Goal: Ask a question

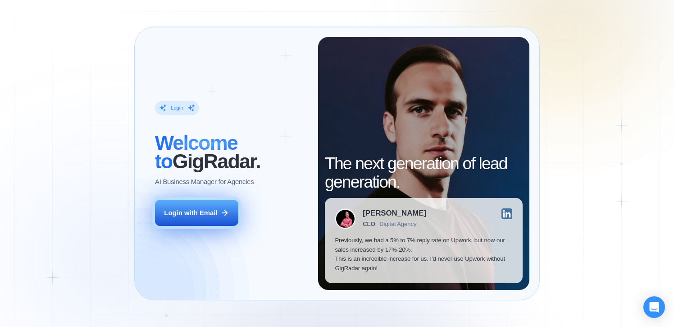
click at [192, 213] on div "Login with Email" at bounding box center [190, 212] width 53 height 9
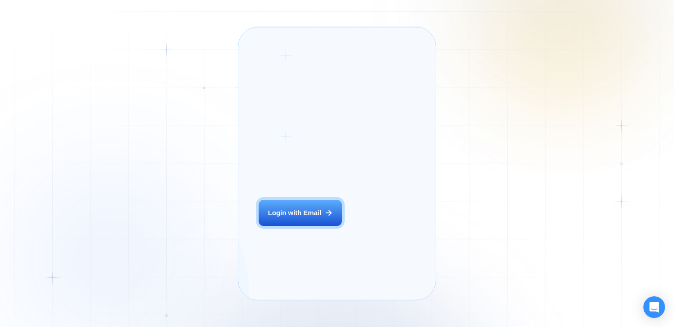
click at [314, 242] on div "Login ‍ Welcome to GigRadar. AI Business Manager for Agencies Login with Email" at bounding box center [312, 163] width 126 height 253
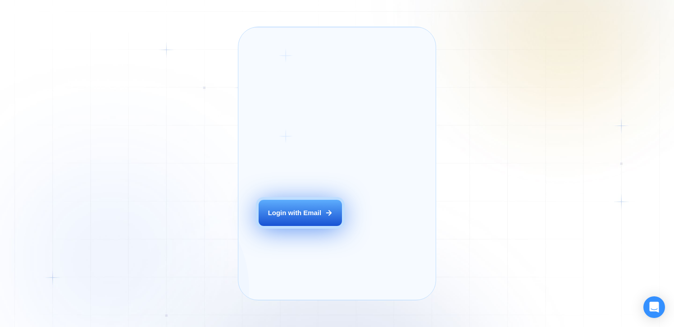
click at [314, 226] on button "Login with Email" at bounding box center [300, 213] width 83 height 26
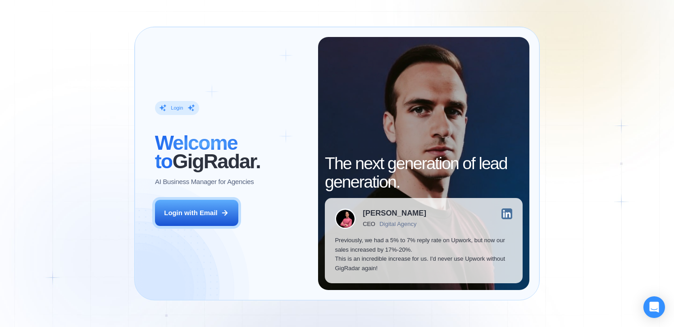
click at [208, 233] on div "Login ‍ Welcome to GigRadar. AI Business Manager for Agencies Login with Email" at bounding box center [231, 163] width 173 height 253
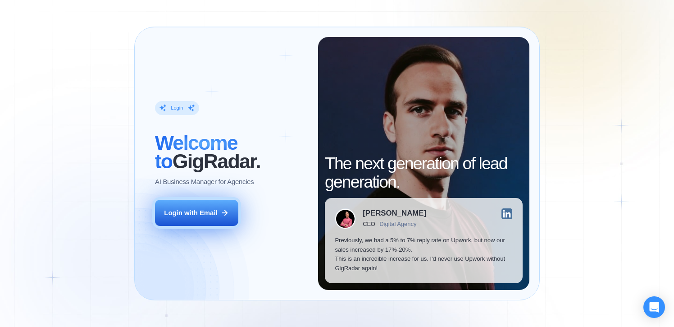
click at [205, 210] on div "Login with Email" at bounding box center [190, 212] width 53 height 9
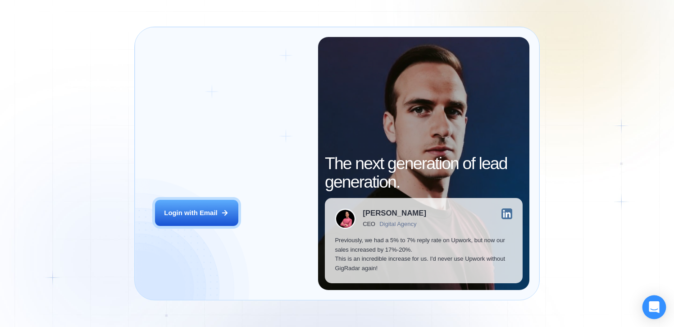
click at [655, 310] on icon "Open Intercom Messenger" at bounding box center [654, 307] width 10 height 12
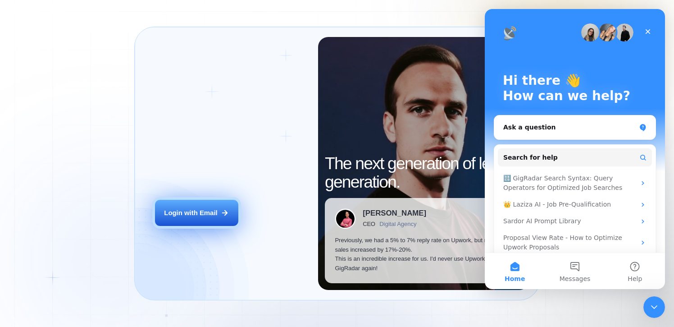
click at [210, 211] on div "Login with Email" at bounding box center [190, 212] width 53 height 9
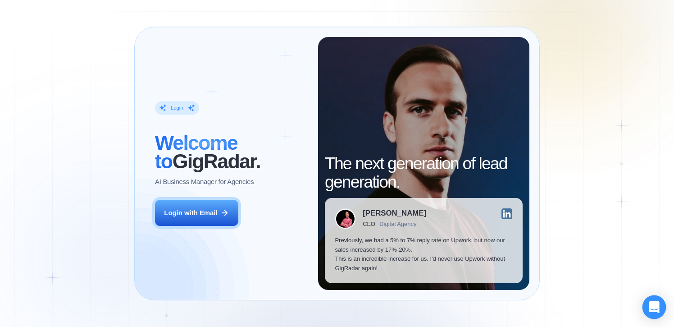
click at [648, 306] on div "Open Intercom Messenger" at bounding box center [655, 307] width 24 height 24
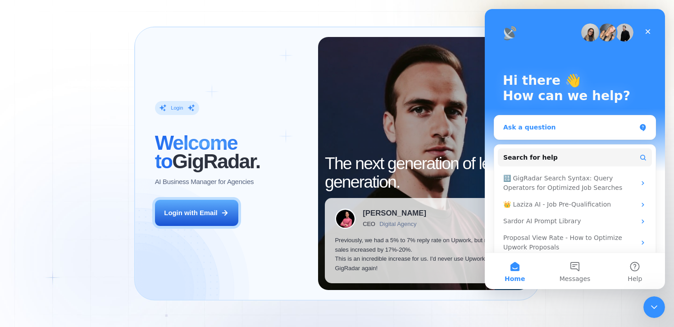
click at [599, 125] on div "Ask a question" at bounding box center [569, 127] width 132 height 9
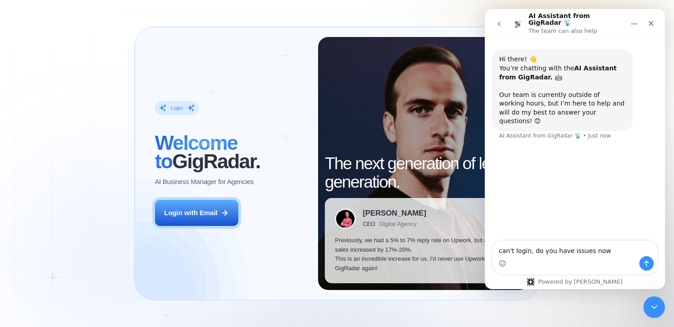
type textarea "can't login, do you have issues now?"
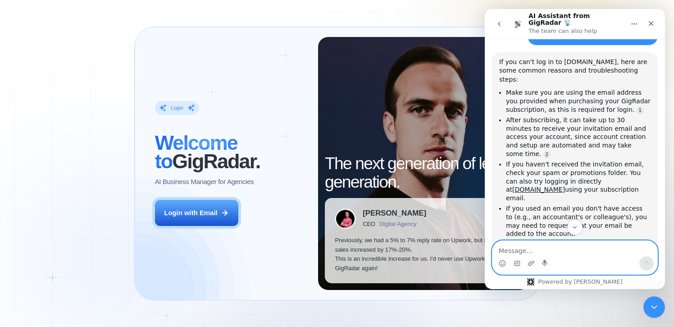
scroll to position [155, 0]
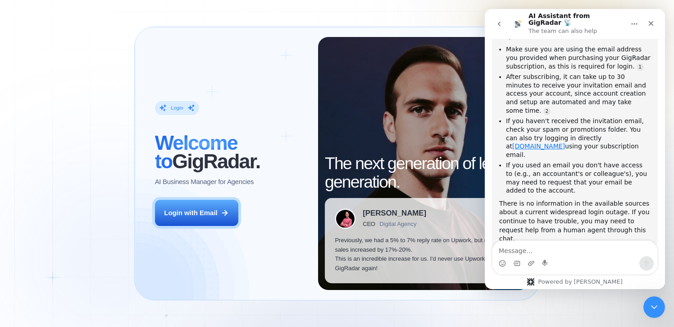
click at [565, 142] on link "[DOMAIN_NAME]" at bounding box center [538, 145] width 53 height 7
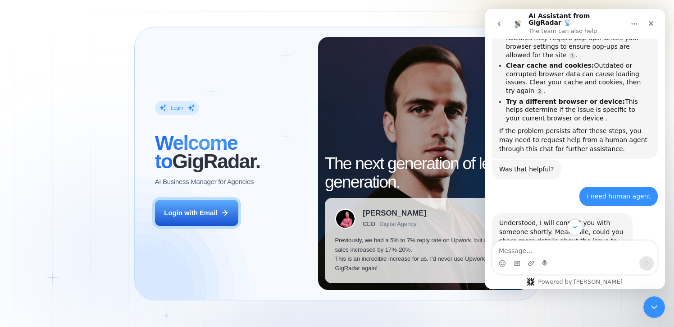
scroll to position [1235, 0]
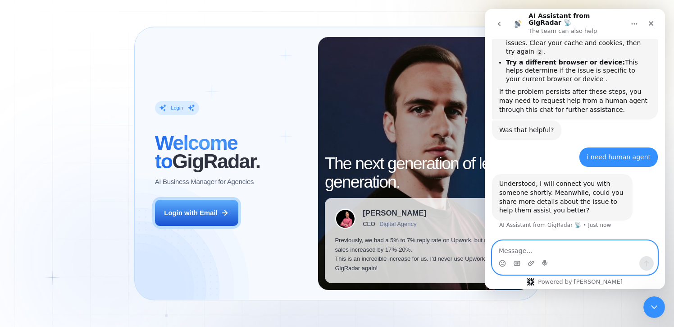
click at [561, 252] on textarea "Message…" at bounding box center [575, 248] width 165 height 15
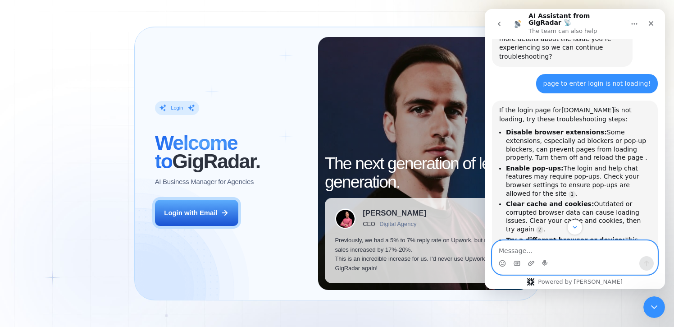
scroll to position [992, 0]
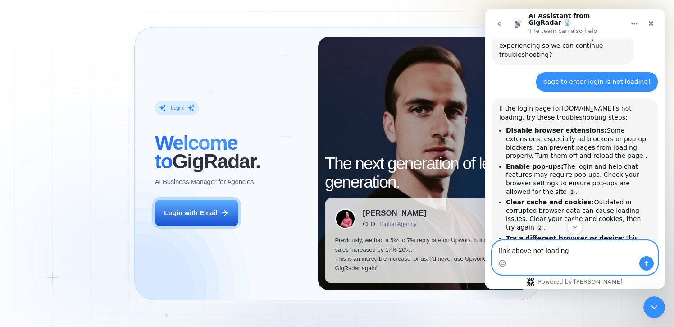
type textarea "link above not loading."
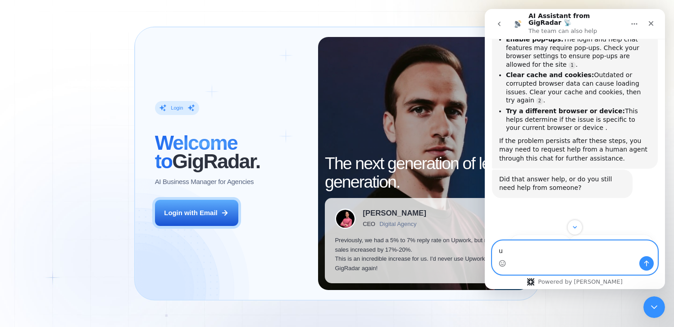
scroll to position [1453, 0]
type textarea "uselessssss"
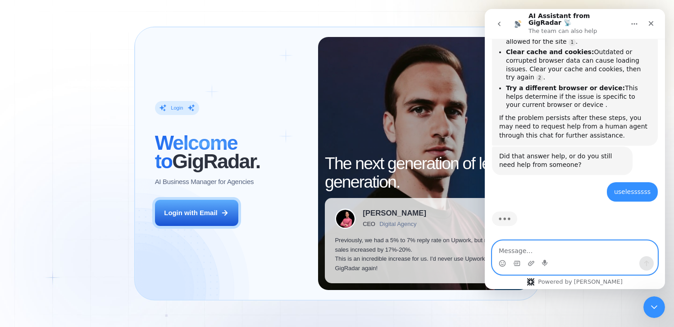
scroll to position [1575, 0]
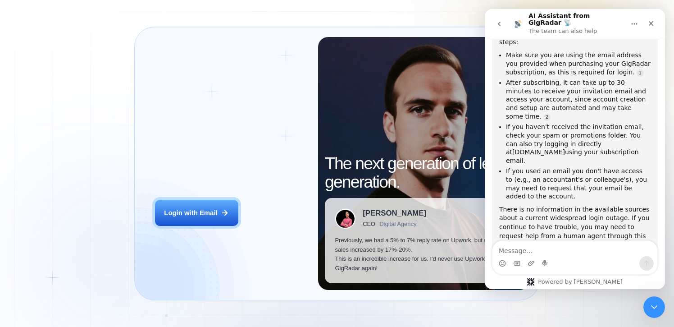
scroll to position [155, 0]
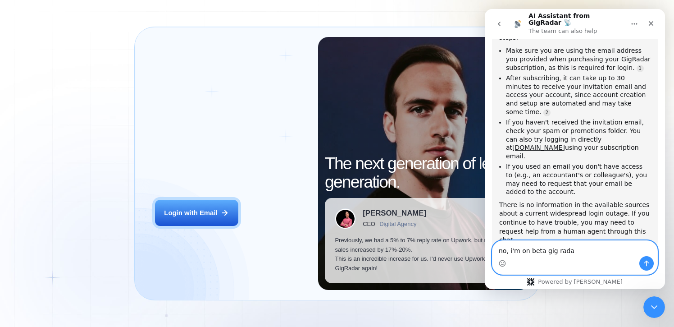
type textarea "no, i'm on beta gig radar"
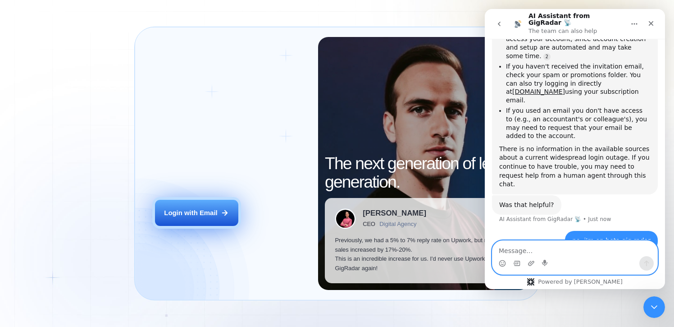
scroll to position [211, 0]
click at [221, 210] on icon at bounding box center [225, 213] width 8 height 8
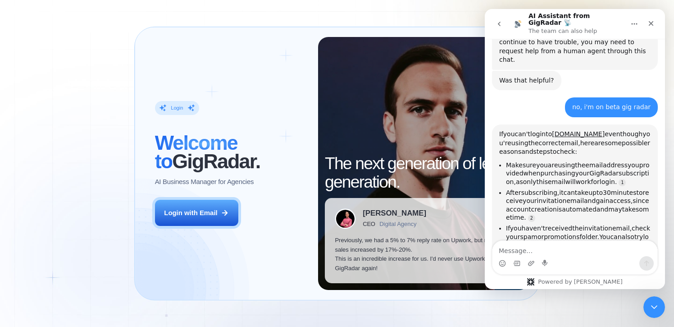
click at [536, 250] on textarea "Message…" at bounding box center [575, 248] width 165 height 15
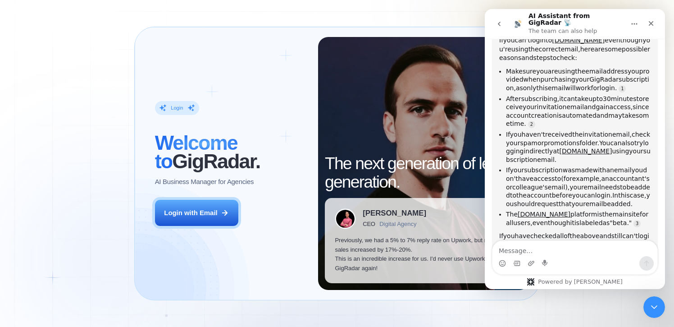
scroll to position [429, 0]
type textarea "[URL][DOMAIN_NAME][DOMAIN_NAME]"
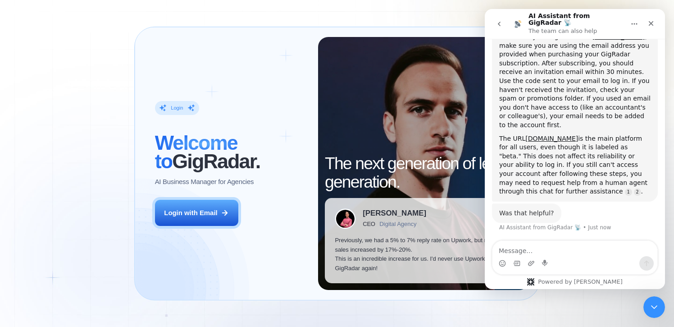
scroll to position [838, 0]
click at [656, 18] on div "Close" at bounding box center [651, 23] width 16 height 16
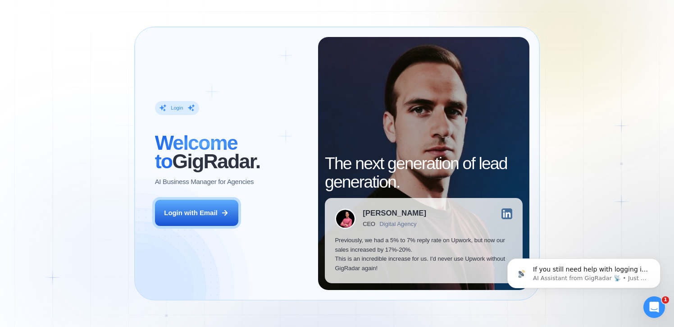
scroll to position [903, 0]
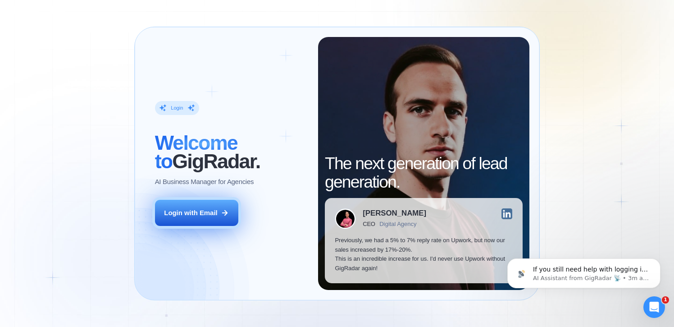
click at [176, 217] on div "Login with Email" at bounding box center [190, 212] width 53 height 9
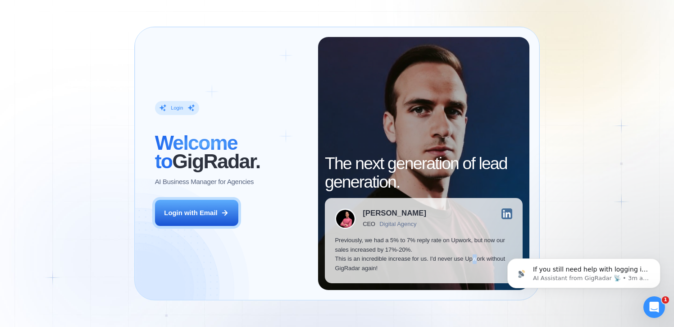
click at [475, 262] on p "Previously, we had a 5% to 7% reply rate on Upwork, but now our sales increased…" at bounding box center [424, 254] width 178 height 37
click at [397, 260] on p "Previously, we had a 5% to 7% reply rate on Upwork, but now our sales increased…" at bounding box center [424, 254] width 178 height 37
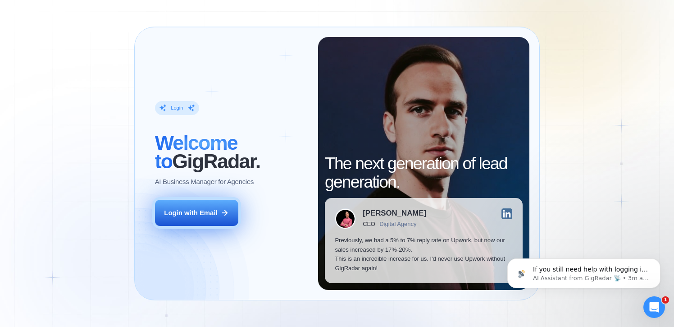
click at [228, 205] on button "Login with Email" at bounding box center [196, 213] width 83 height 26
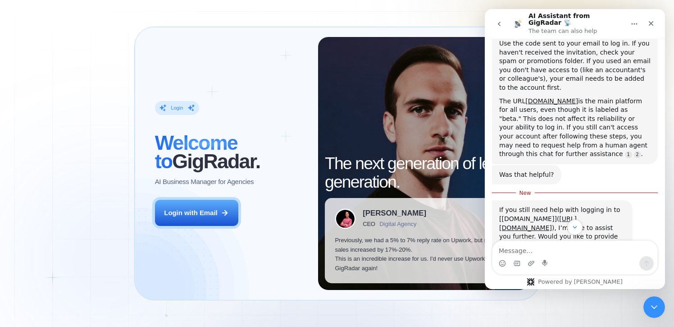
scroll to position [776, 0]
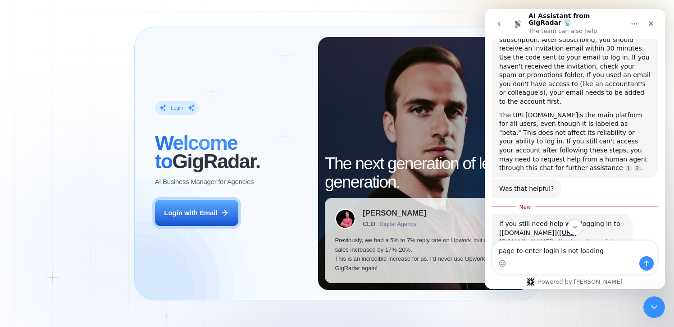
type textarea "page to enter login is not loading!"
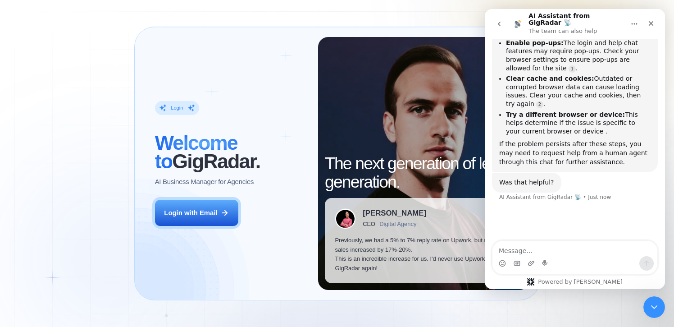
scroll to position [1145, 0]
type textarea "i need human agent"
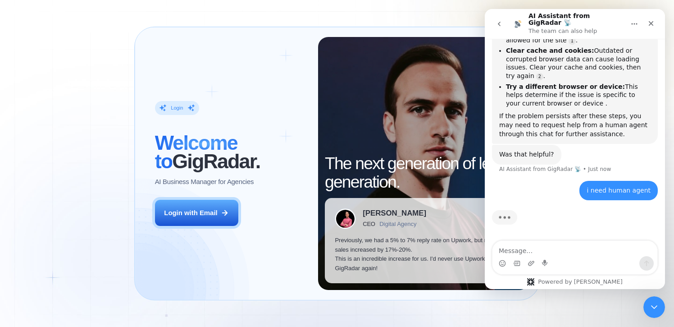
scroll to position [1202, 0]
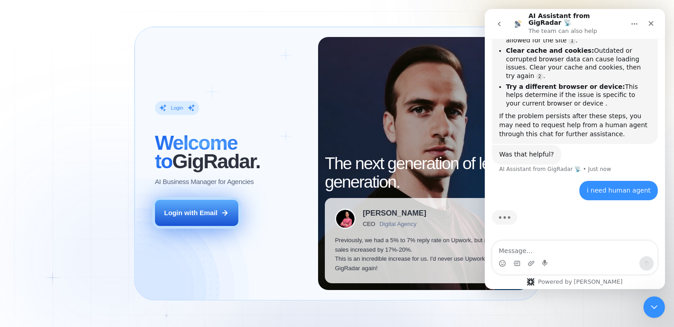
click at [169, 213] on div "Login with Email" at bounding box center [190, 212] width 53 height 9
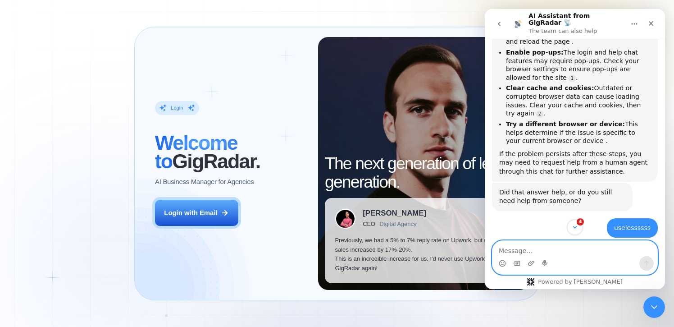
scroll to position [1637, 0]
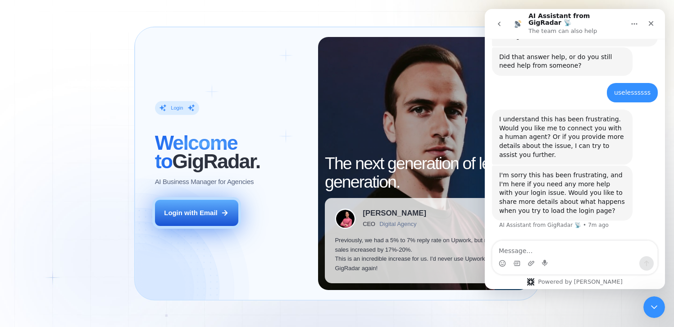
click at [207, 209] on div "Login with Email" at bounding box center [190, 212] width 53 height 9
